Goal: Task Accomplishment & Management: Complete application form

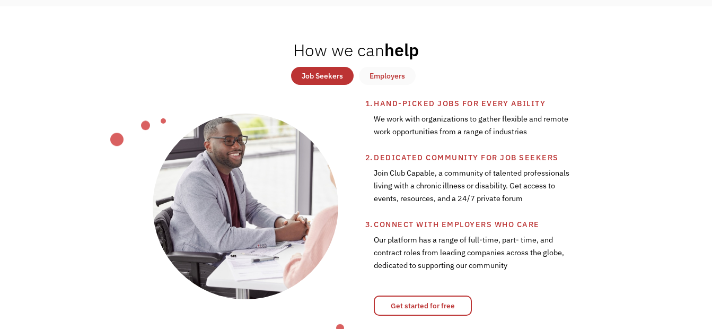
scroll to position [53, 0]
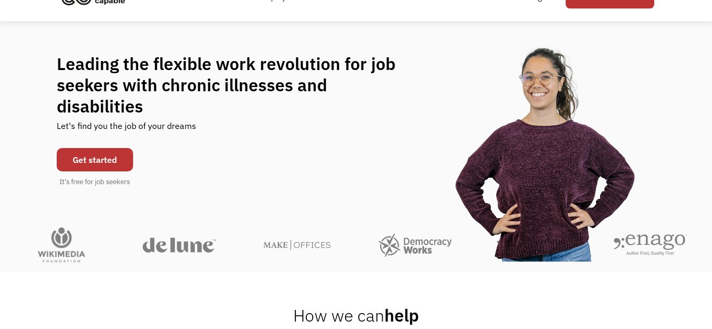
click at [99, 148] on link "Get started" at bounding box center [95, 159] width 76 height 23
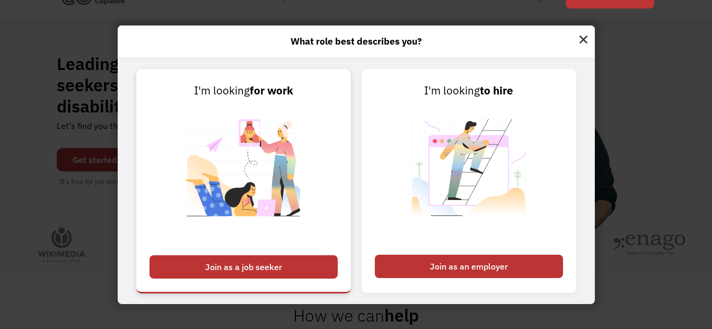
click at [286, 262] on div "Join as a job seeker" at bounding box center [244, 266] width 188 height 23
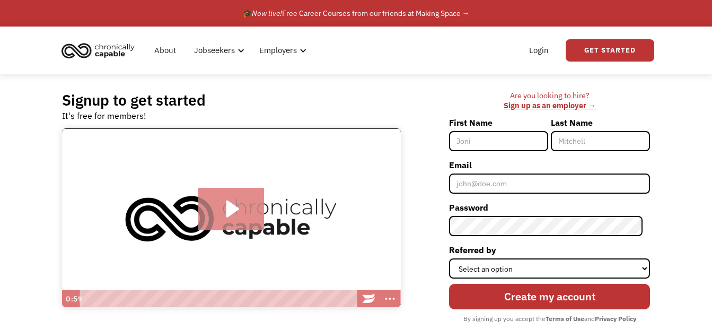
click at [236, 201] on icon "Play Video: Introducing Chronically Capable" at bounding box center [231, 209] width 66 height 42
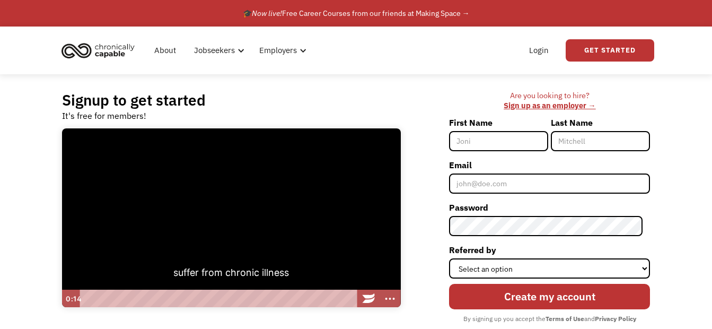
click at [439, 181] on div "Are you looking to hire? ‍ Sign up as an employer → First Name Last Name Email …" at bounding box center [531, 221] width 239 height 261
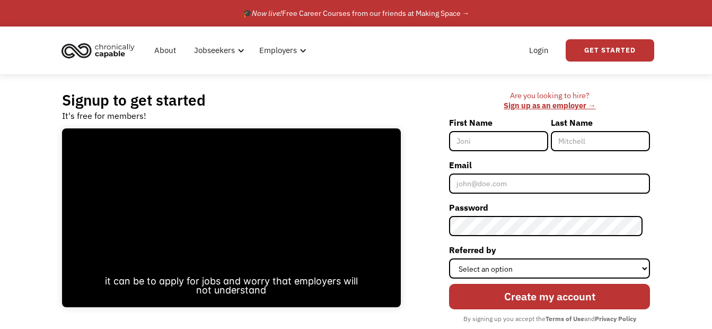
scroll to position [53, 0]
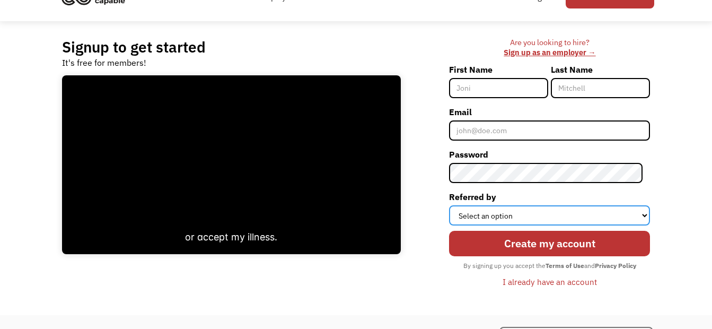
click at [481, 213] on select "Select an option Instagram Facebook Twitter Search Engine News Article Word of …" at bounding box center [549, 215] width 201 height 20
select select "Search Engine"
click at [457, 205] on select "Select an option Instagram Facebook Twitter Search Engine News Article Word of …" at bounding box center [549, 215] width 201 height 20
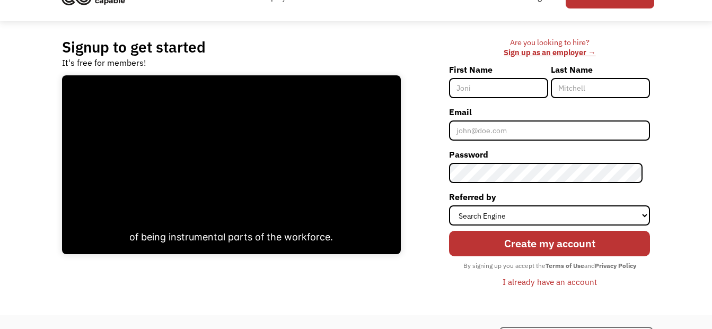
click at [487, 92] on input "First Name" at bounding box center [498, 88] width 99 height 20
click at [464, 89] on input "INESH" at bounding box center [498, 88] width 99 height 20
click at [466, 92] on input "INESH" at bounding box center [498, 88] width 99 height 20
click at [464, 90] on input "INESH" at bounding box center [498, 88] width 99 height 20
type input "DINESH"
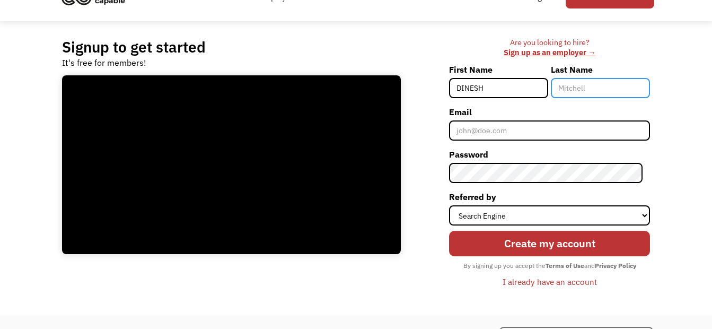
click at [573, 88] on input "Last Name" at bounding box center [600, 88] width 99 height 20
type input "[PERSON_NAME]"
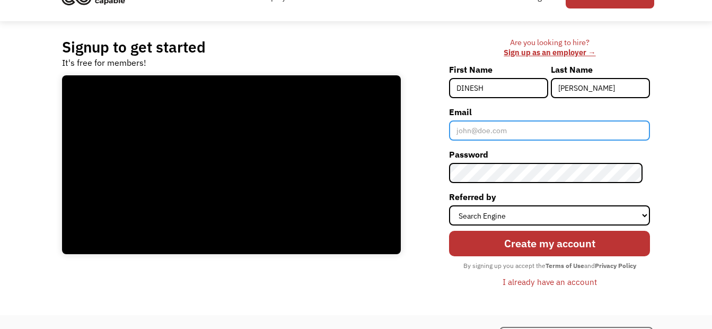
click at [554, 135] on input "Email" at bounding box center [549, 130] width 201 height 20
type input "[EMAIL_ADDRESS][DOMAIN_NAME]"
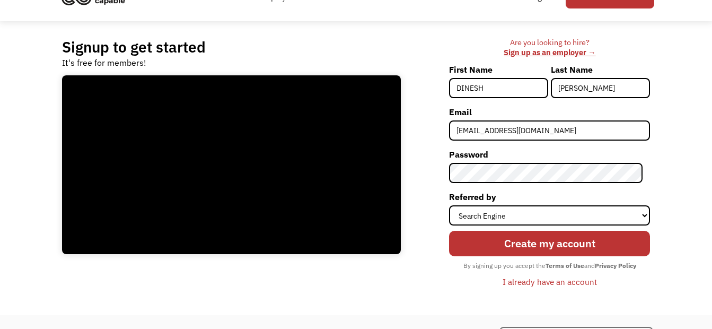
click at [553, 237] on input "Create my account" at bounding box center [549, 244] width 201 height 26
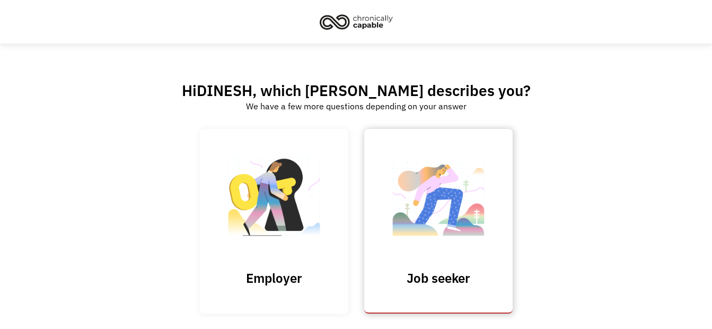
click at [464, 194] on img at bounding box center [439, 201] width 106 height 103
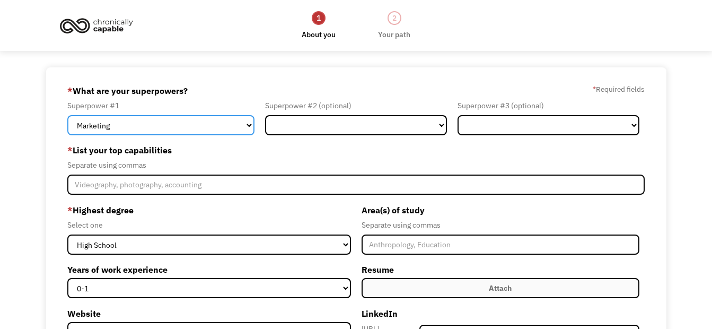
click at [181, 122] on select "Marketing Human Resources Finance Technology Operations Sales Industrial & Manu…" at bounding box center [160, 125] width 187 height 20
click at [67, 115] on select "Marketing Human Resources Finance Technology Operations Sales Industrial & Manu…" at bounding box center [160, 125] width 187 height 20
click at [168, 128] on select "Marketing Human Resources Finance Technology Operations Sales Industrial & Manu…" at bounding box center [160, 125] width 187 height 20
select select "Operations"
click at [67, 115] on select "Marketing Human Resources Finance Technology Operations Sales Industrial & Manu…" at bounding box center [160, 125] width 187 height 20
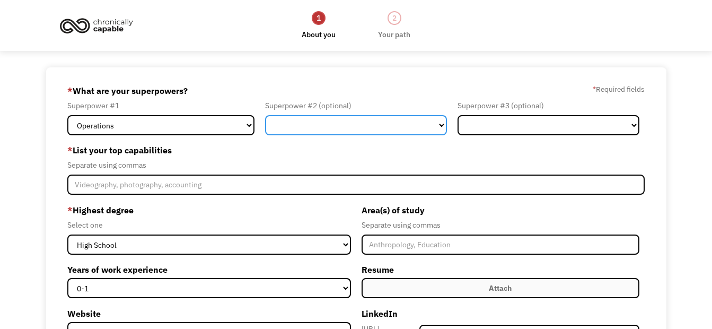
click at [306, 119] on select "Marketing Human Resources Finance Technology Operations Sales Industrial & Manu…" at bounding box center [356, 125] width 182 height 20
select select "Technology"
click at [265, 115] on select "Marketing Human Resources Finance Technology Operations Sales Industrial & Manu…" at bounding box center [356, 125] width 182 height 20
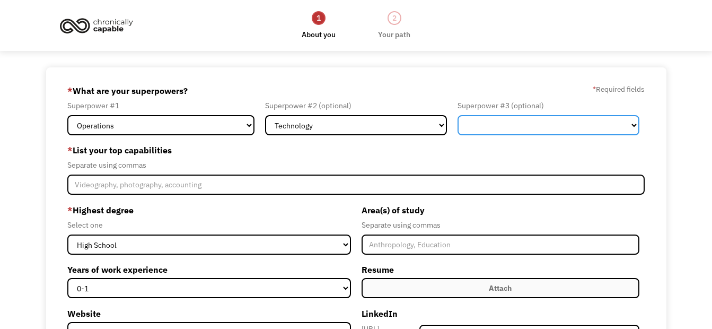
click at [484, 132] on select "Marketing Human Resources Finance Technology Operations Sales Industrial & Manu…" at bounding box center [549, 125] width 182 height 20
select select "Customer Service"
click at [458, 115] on select "Marketing Human Resources Finance Technology Operations Sales Industrial & Manu…" at bounding box center [549, 125] width 182 height 20
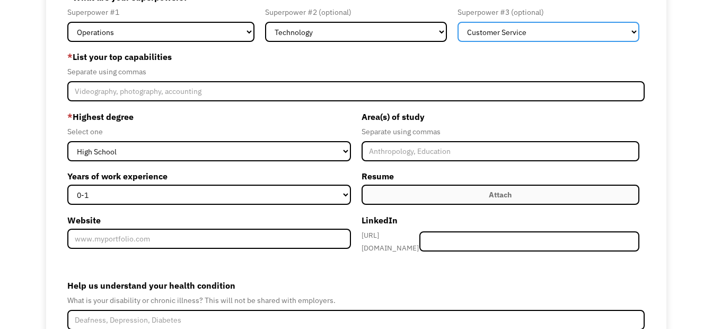
scroll to position [106, 0]
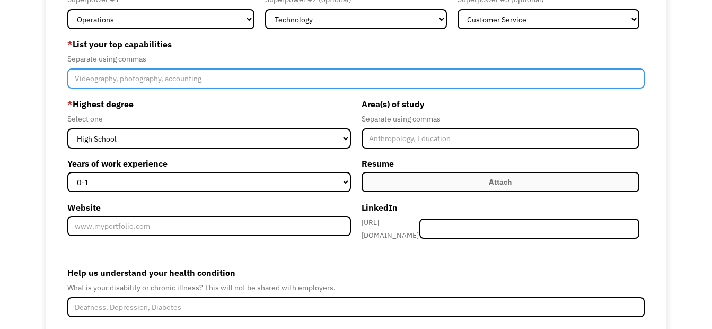
click at [253, 76] on input "Member-Create-Step1" at bounding box center [356, 78] width 578 height 20
type input "MS OFFICE, WEBMAIL MANAGEMENT, OS INSTALLATION AND SUPPORT, FINANCE"
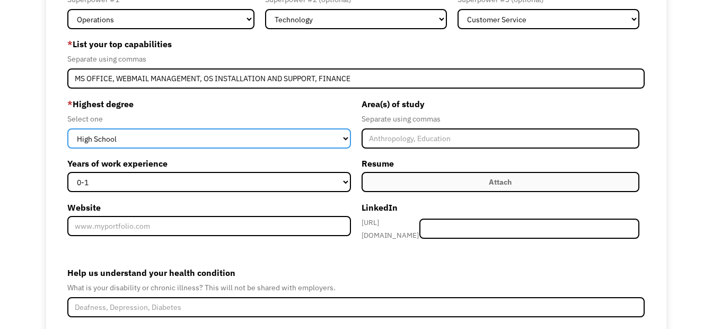
click at [334, 137] on select "High School Associates Bachelors Master's PhD" at bounding box center [209, 138] width 284 height 20
select select "masters"
click at [67, 128] on select "High School Associates Bachelors Master's PhD" at bounding box center [209, 138] width 284 height 20
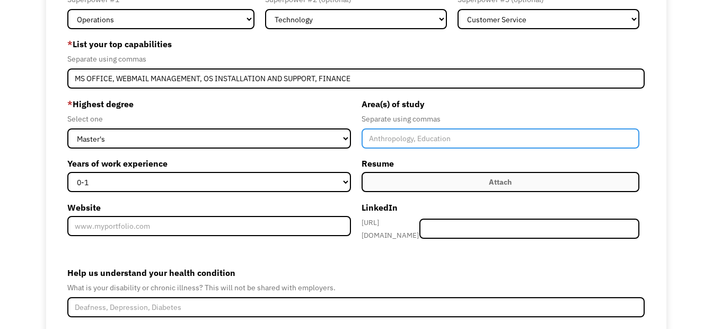
click at [380, 147] on input "Member-Create-Step1" at bounding box center [501, 138] width 278 height 20
type input "COMPUTER SCIENCE"
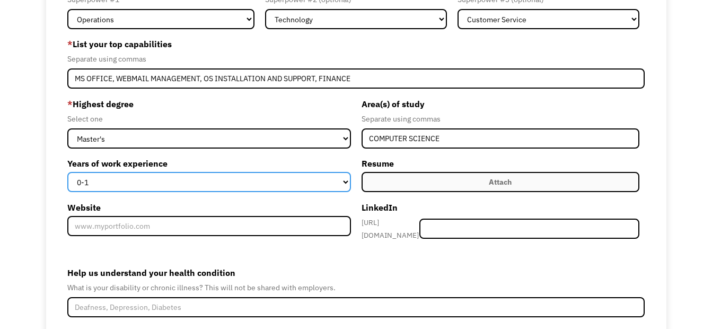
click at [312, 181] on select "0-1 2-4 5-10 11-15 15+" at bounding box center [209, 182] width 284 height 20
select select "2-4"
click at [67, 172] on select "0-1 2-4 5-10 11-15 15+" at bounding box center [209, 182] width 284 height 20
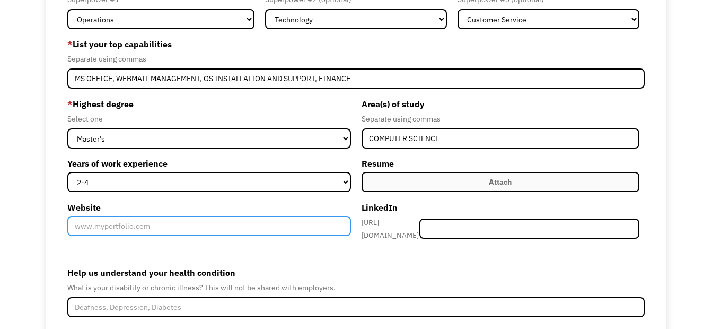
click at [294, 226] on input "Website" at bounding box center [209, 226] width 284 height 20
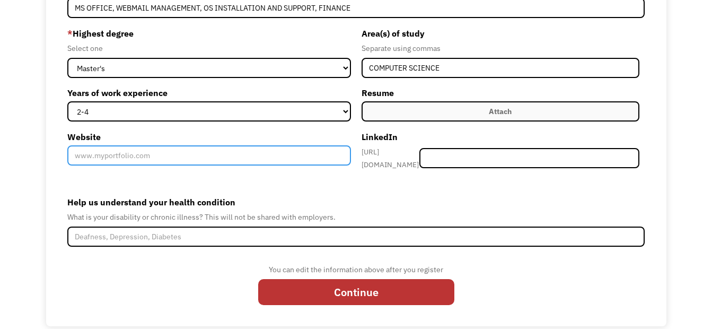
scroll to position [185, 0]
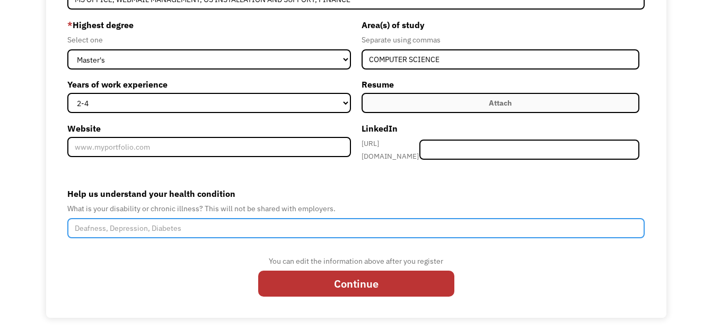
click at [295, 229] on input "Help us understand your health condition" at bounding box center [356, 228] width 578 height 20
click at [247, 225] on input "HYD" at bounding box center [356, 228] width 578 height 20
paste input "hidradenitis suppurativa"
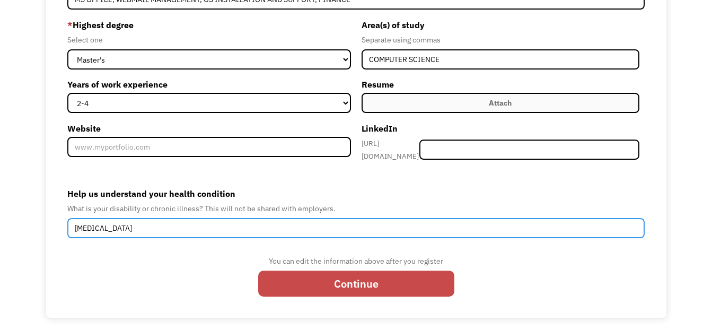
type input "hidradenitis suppurativa"
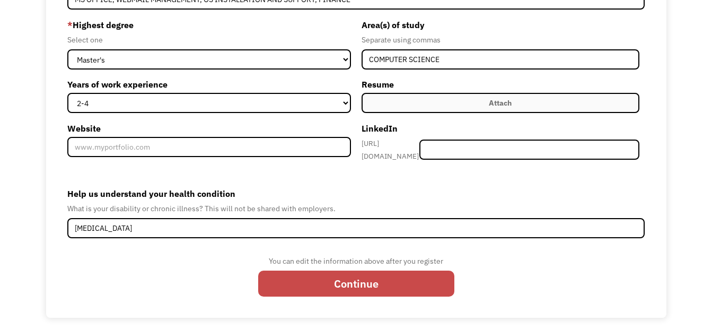
click at [344, 276] on input "Continue" at bounding box center [356, 284] width 196 height 26
type input "Please wait..."
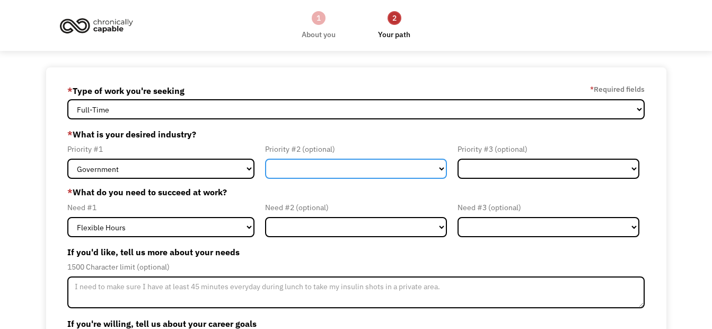
click at [298, 168] on select "Government Finance & Insurance Health & Social Care Tech & Engineering Creative…" at bounding box center [356, 169] width 182 height 20
select select "Health & Social Care"
click at [265, 159] on select "Government Finance & Insurance Health & Social Care Tech & Engineering Creative…" at bounding box center [356, 169] width 182 height 20
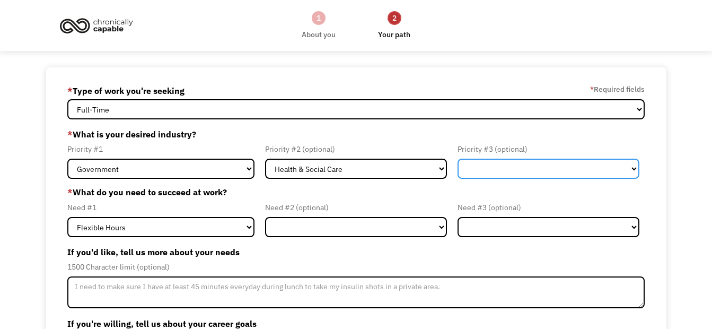
click at [479, 172] on select "Government Finance & Insurance Health & Social Care Tech & Engineering Creative…" at bounding box center [549, 169] width 182 height 20
select select "Tech & Engineering"
click at [458, 159] on select "Government Finance & Insurance Health & Social Care Tech & Engineering Creative…" at bounding box center [549, 169] width 182 height 20
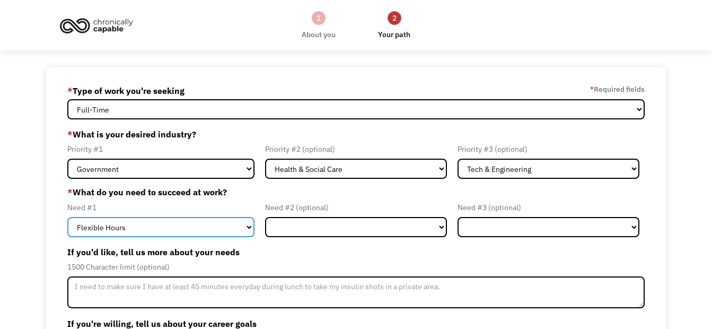
click at [237, 233] on select "Flexible Hours Remote Work Service Animal On-site Accommodations Visual Support…" at bounding box center [160, 227] width 187 height 20
select select "Remote Work"
click at [67, 217] on select "Flexible Hours Remote Work Service Animal On-site Accommodations Visual Support…" at bounding box center [160, 227] width 187 height 20
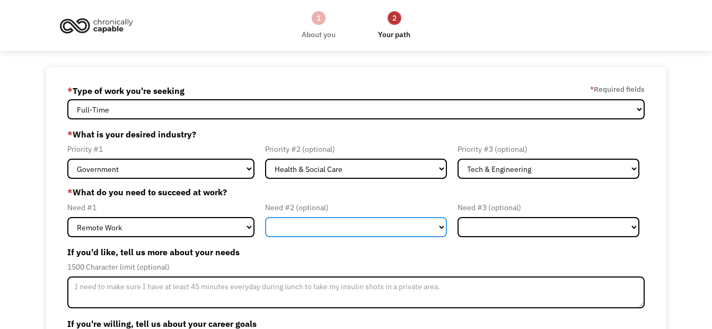
click at [287, 223] on select "Flexible Hours Remote Work Service Animal On-site Accommodations Visual Support…" at bounding box center [356, 227] width 182 height 20
select select "Flexible Hours"
click at [265, 217] on select "Flexible Hours Remote Work Service Animal On-site Accommodations Visual Support…" at bounding box center [356, 227] width 182 height 20
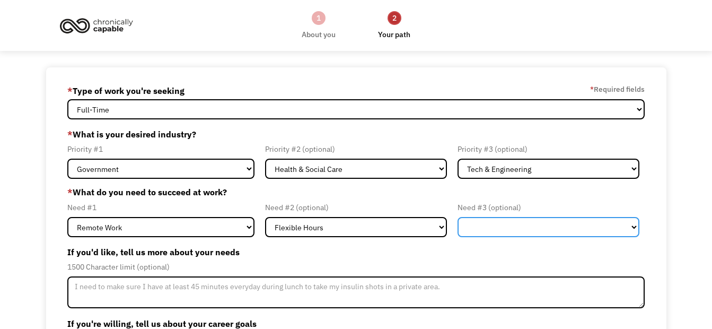
click at [496, 231] on select "Flexible Hours Remote Work Service Animal On-site Accommodations Visual Support…" at bounding box center [549, 227] width 182 height 20
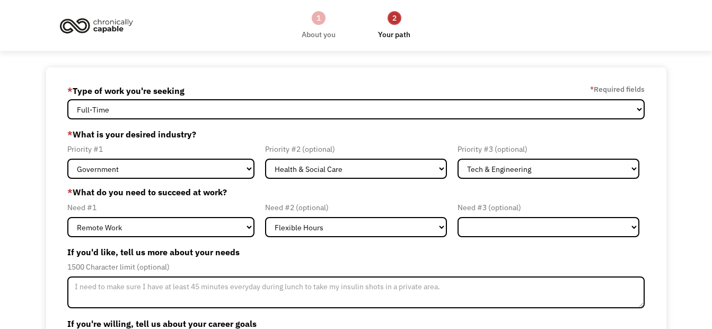
click at [413, 188] on label "* What do you need to succeed at work?" at bounding box center [356, 192] width 578 height 13
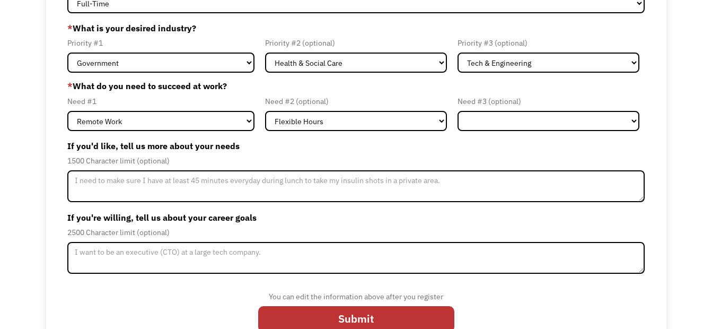
scroll to position [130, 0]
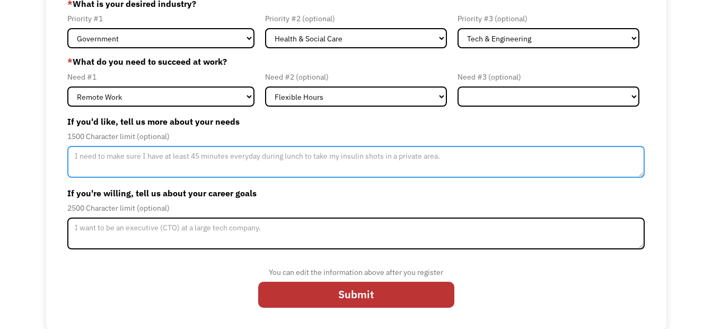
click at [377, 164] on textarea "Member-Update-Form-Step2" at bounding box center [356, 162] width 578 height 32
type textarea "JUST A JOB WITH SOME PAY"
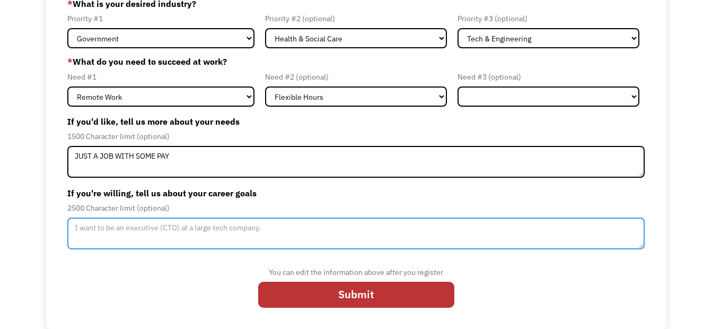
click at [240, 232] on textarea "Member-Update-Form-Step2" at bounding box center [356, 233] width 578 height 32
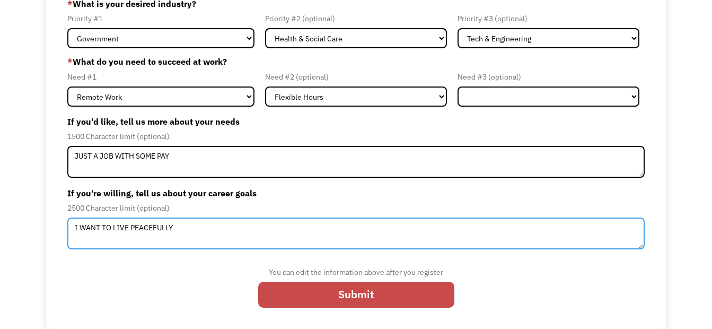
type textarea "I WANT TO LIVE PEACEFULLY"
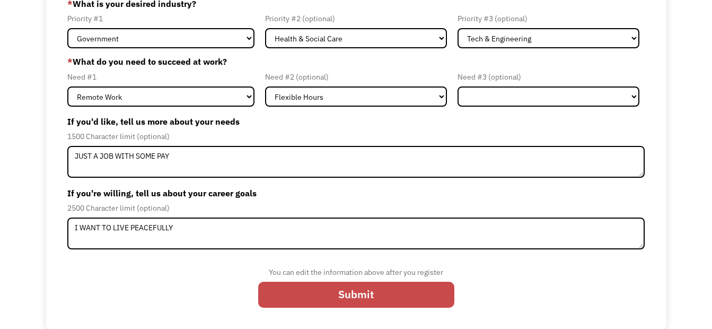
click at [336, 290] on input "Submit" at bounding box center [356, 295] width 196 height 26
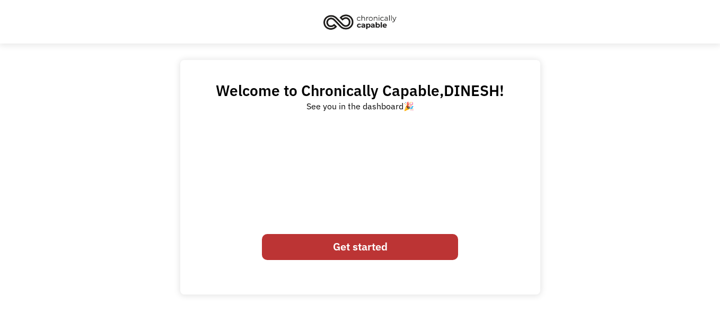
click at [337, 251] on link "Get started" at bounding box center [360, 247] width 196 height 26
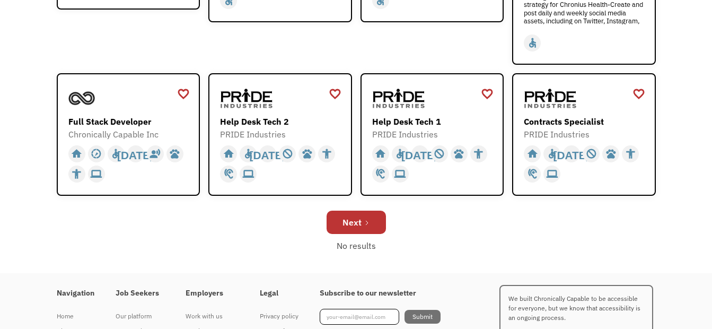
scroll to position [373, 0]
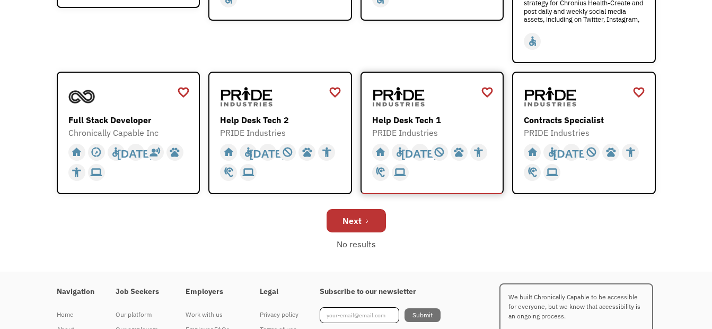
click at [433, 181] on div "home slow_motion_video accessible [DATE] not_interested supervisor_account reco…" at bounding box center [433, 162] width 123 height 40
